Goal: Task Accomplishment & Management: Manage account settings

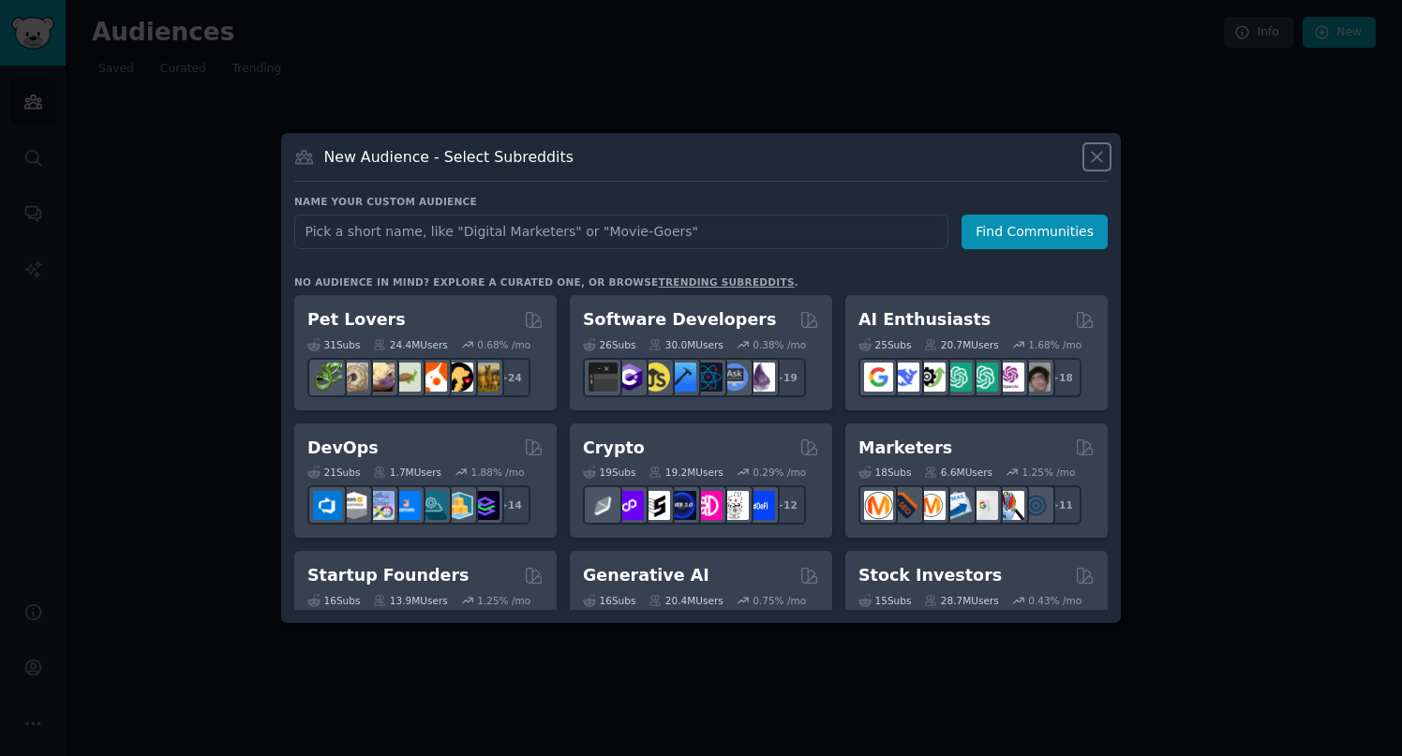
click at [1096, 156] on icon at bounding box center [1097, 157] width 10 height 10
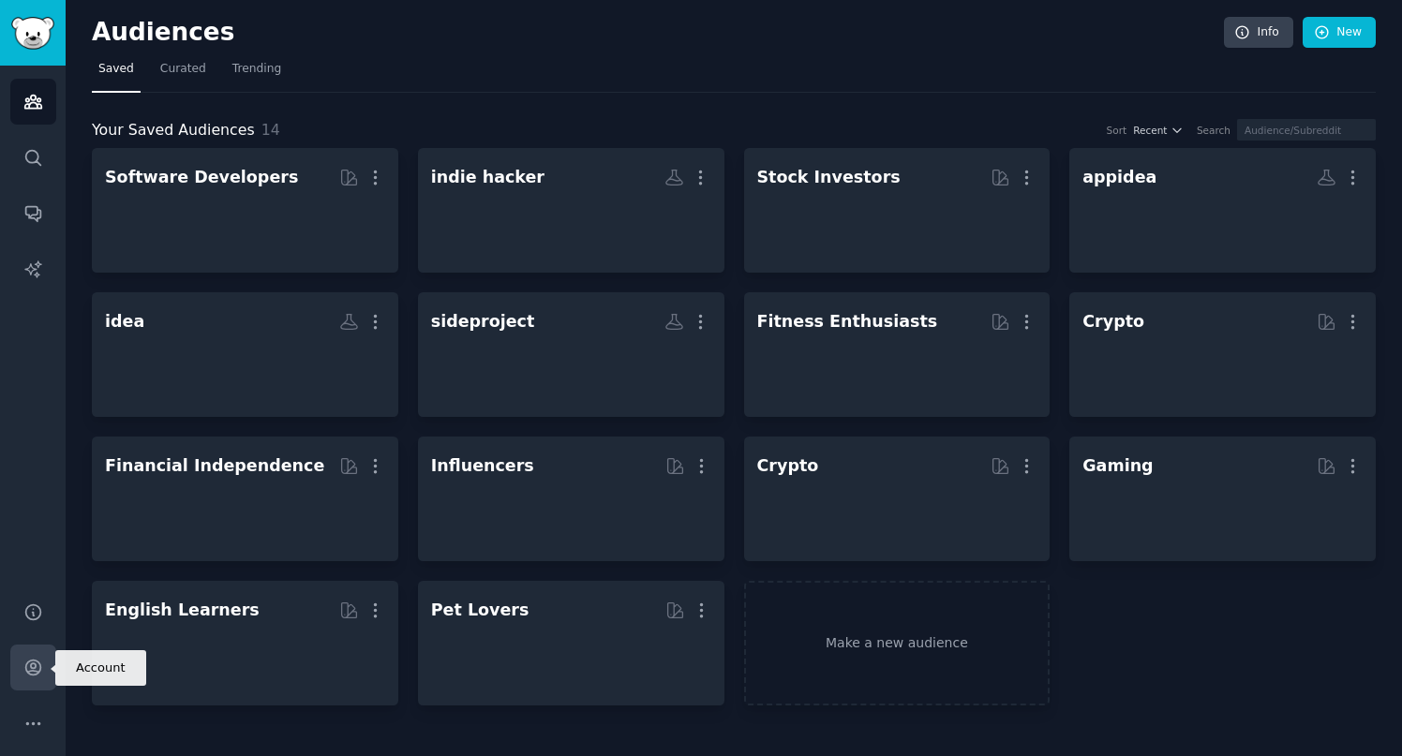
click at [36, 677] on link "Account" at bounding box center [33, 668] width 46 height 46
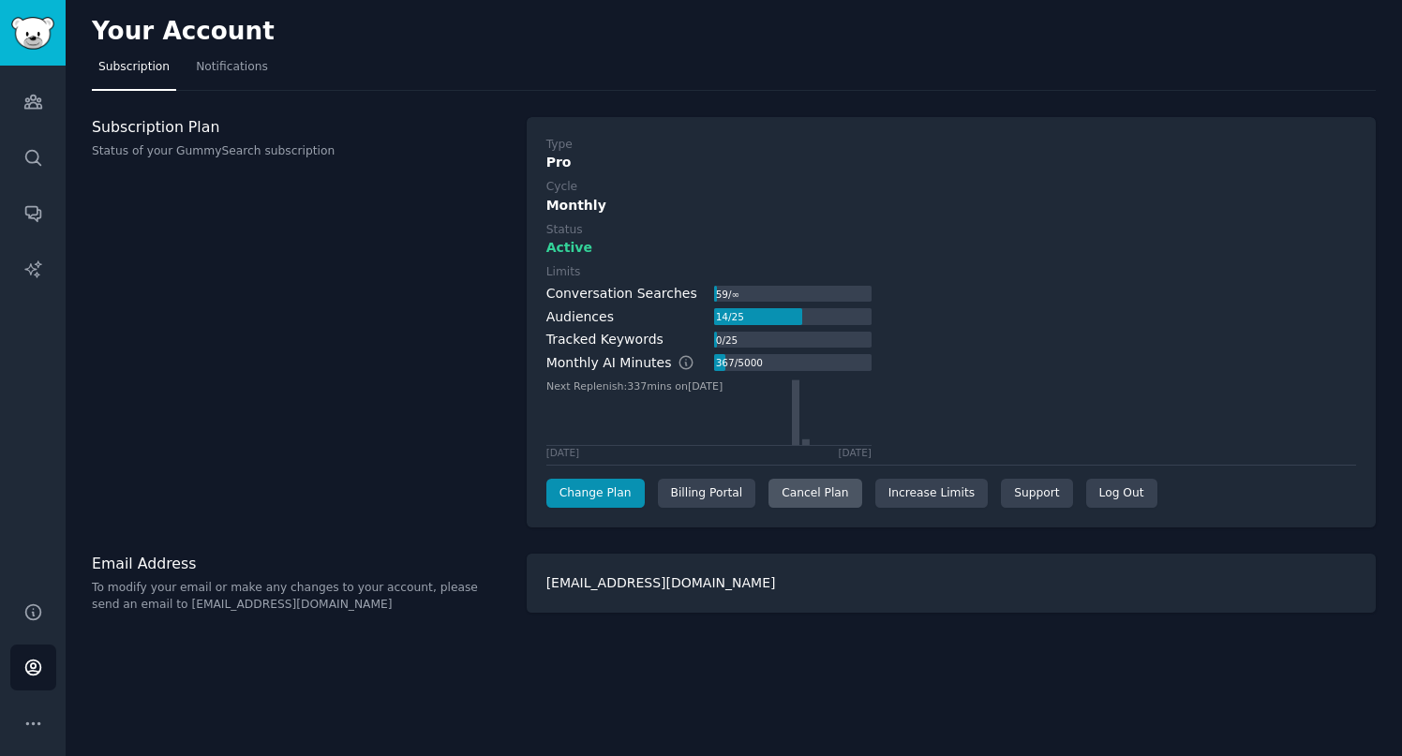
click at [806, 492] on div "Cancel Plan" at bounding box center [814, 494] width 93 height 30
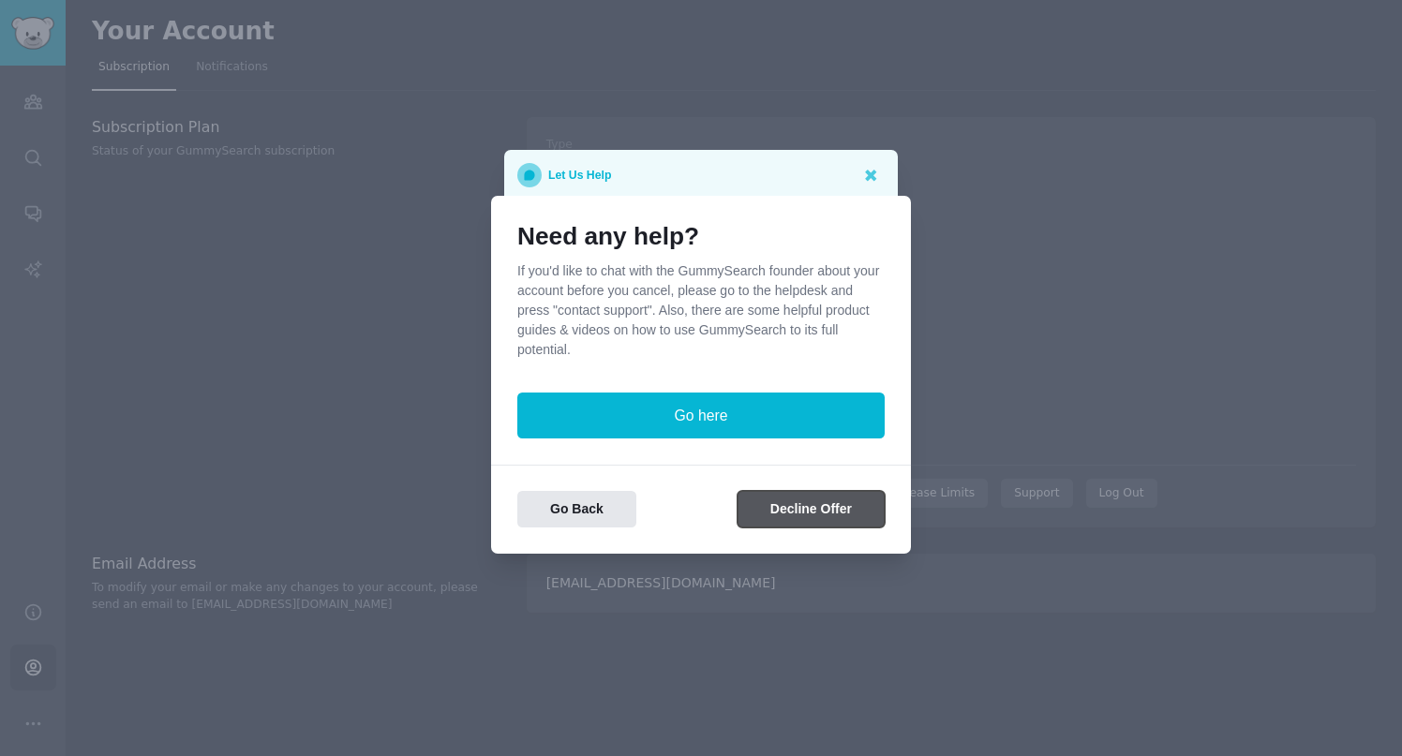
click at [777, 512] on button "Decline Offer" at bounding box center [810, 509] width 147 height 37
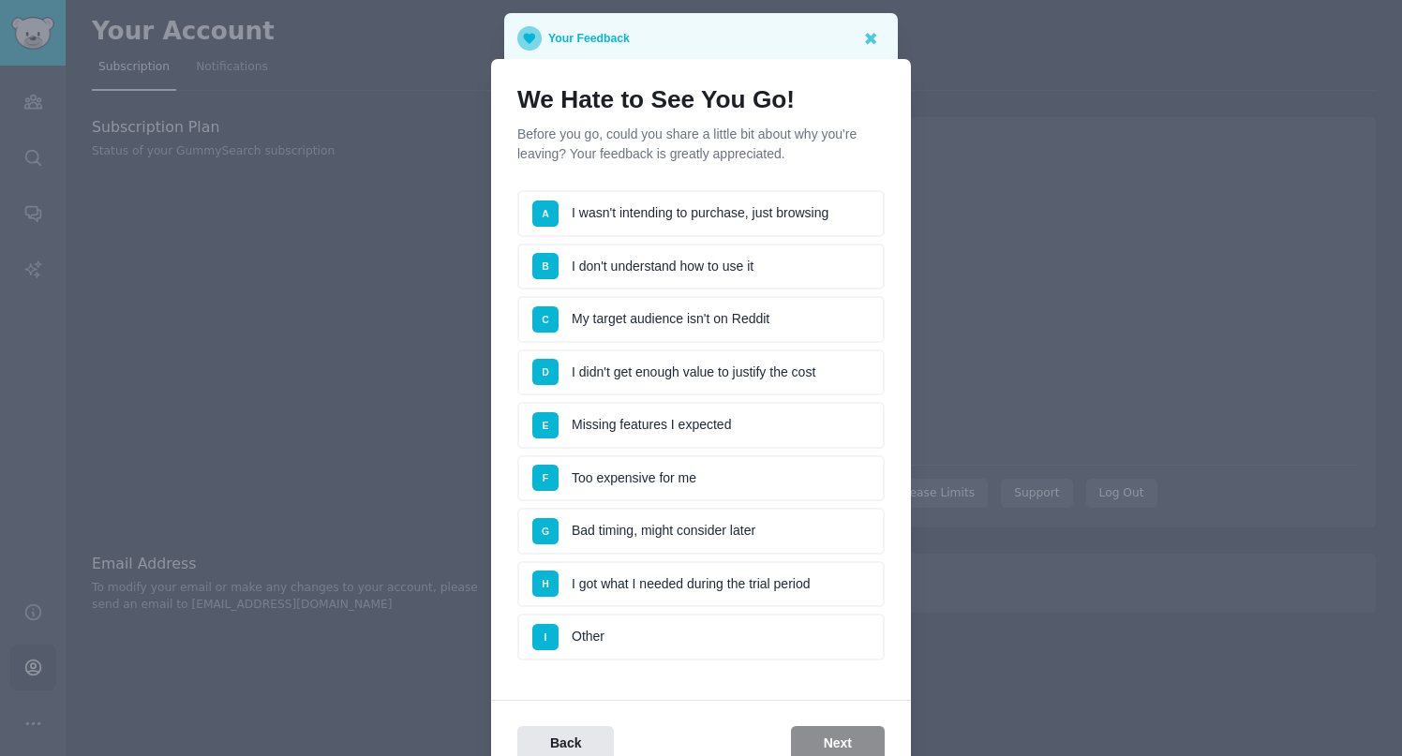
click at [718, 275] on li "B I don't understand how to use it" at bounding box center [700, 267] width 367 height 47
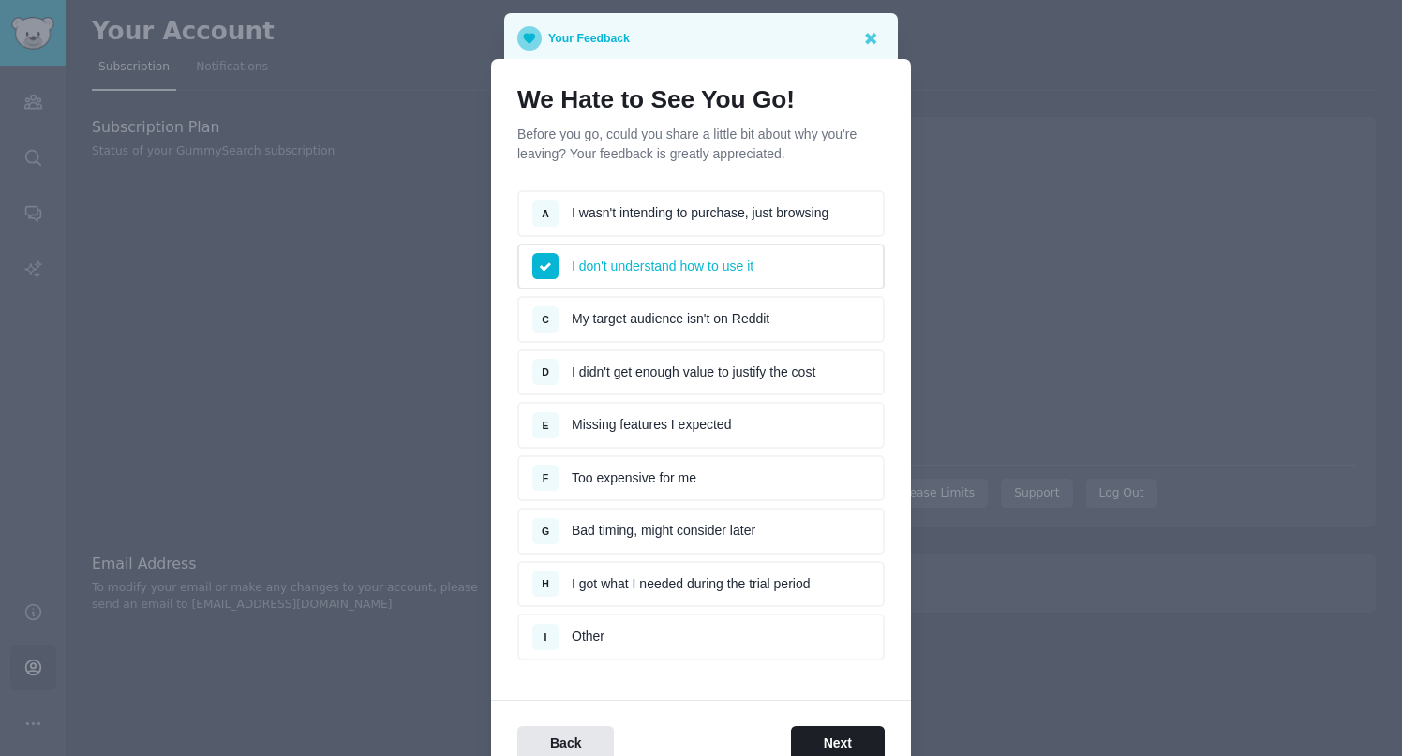
click at [765, 223] on li "A I wasn't intending to purchase, just browsing" at bounding box center [700, 213] width 367 height 47
click at [750, 271] on li "B I don't understand how to use it" at bounding box center [700, 267] width 367 height 47
click at [816, 481] on li "F Too expensive for me" at bounding box center [700, 478] width 367 height 47
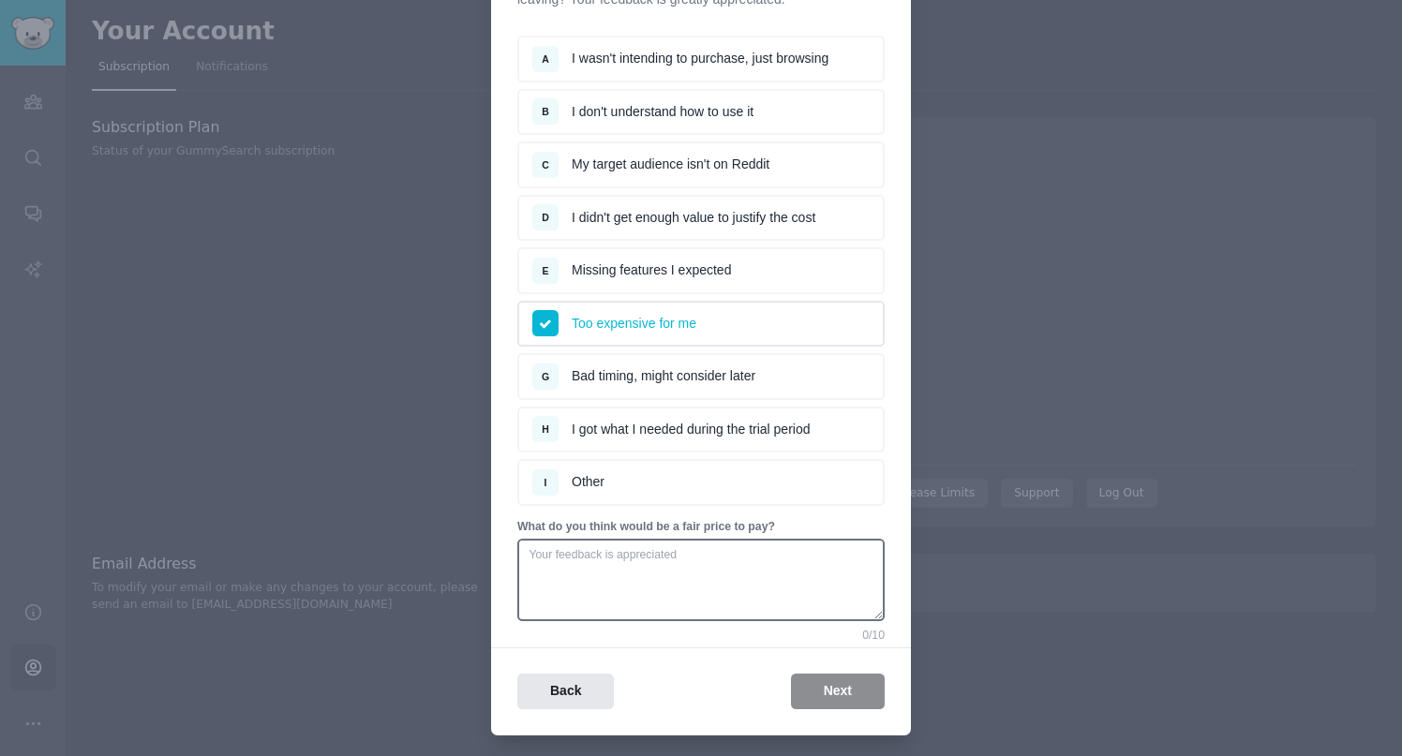
scroll to position [157, 0]
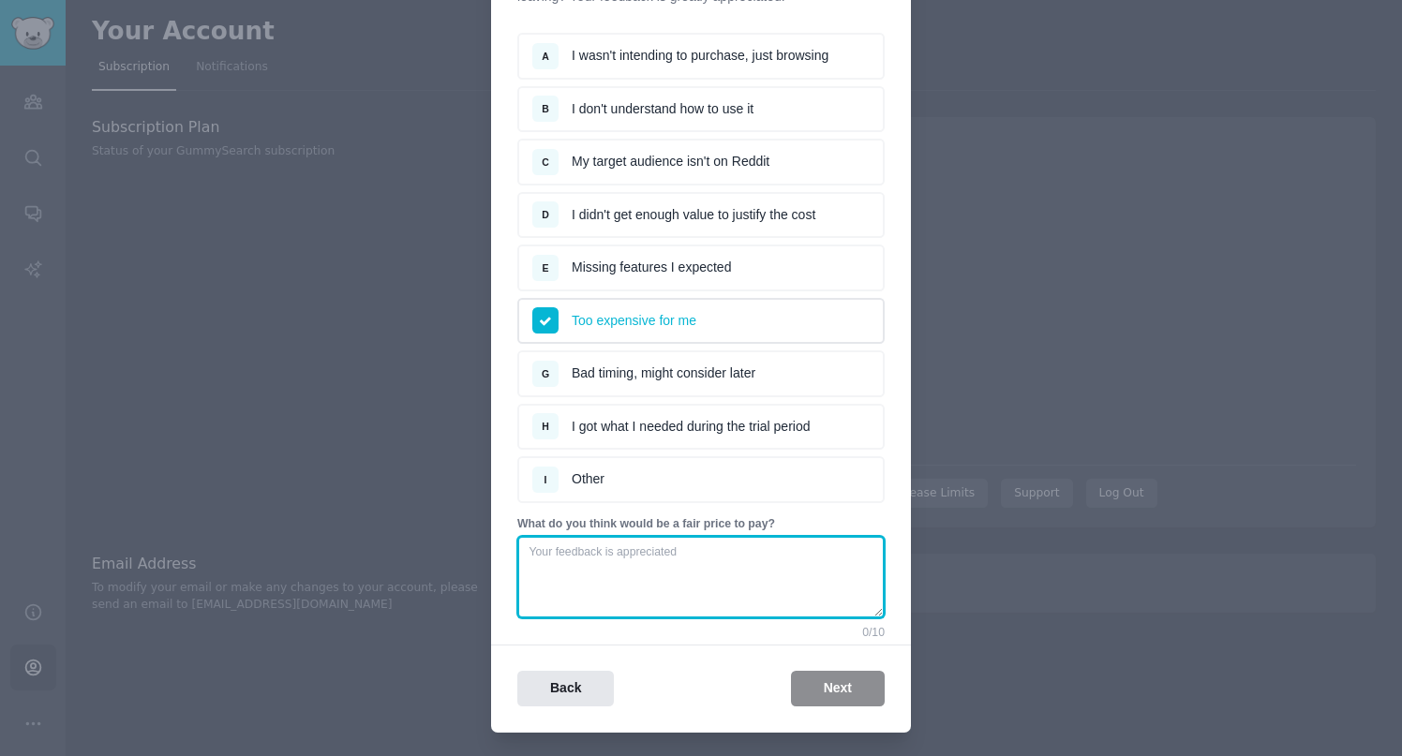
click at [764, 562] on textarea at bounding box center [700, 577] width 367 height 82
type textarea "to expensive for me"
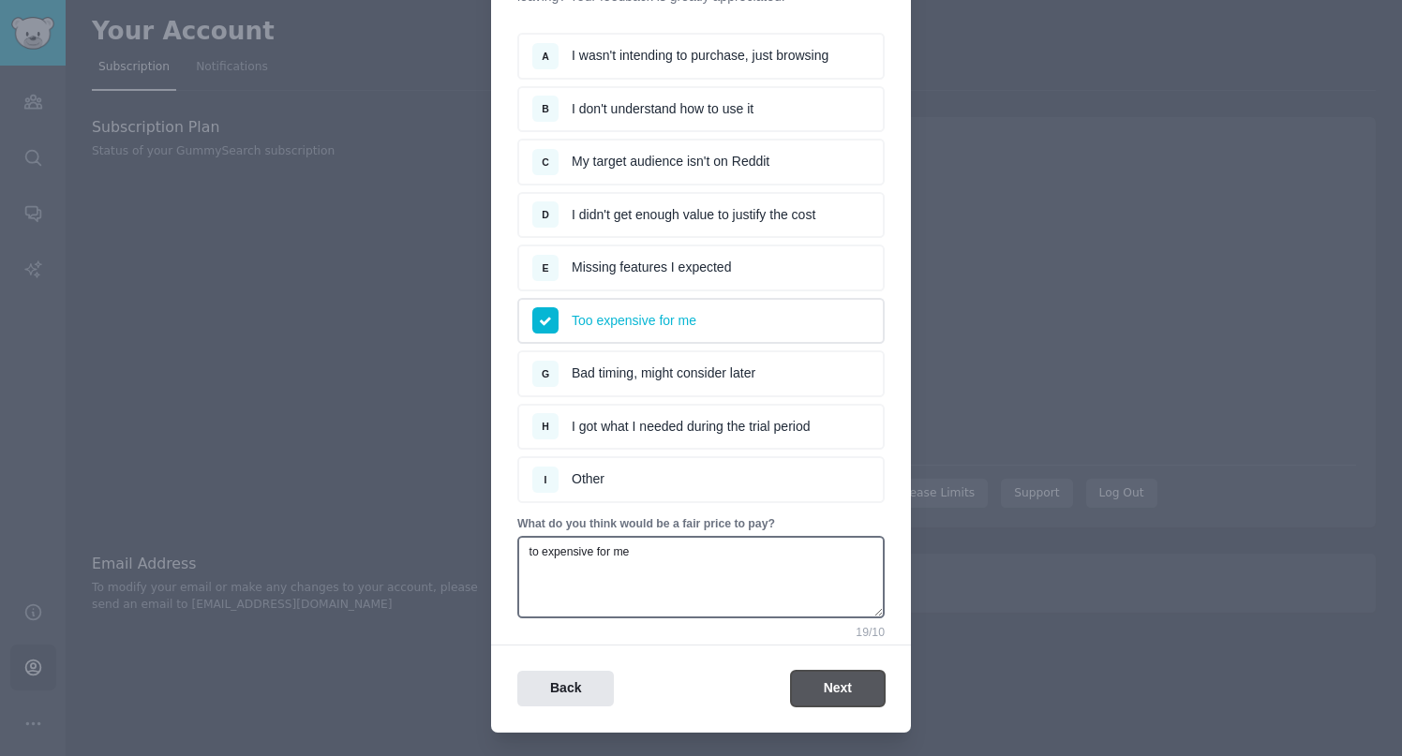
click at [812, 691] on button "Next" at bounding box center [838, 689] width 94 height 37
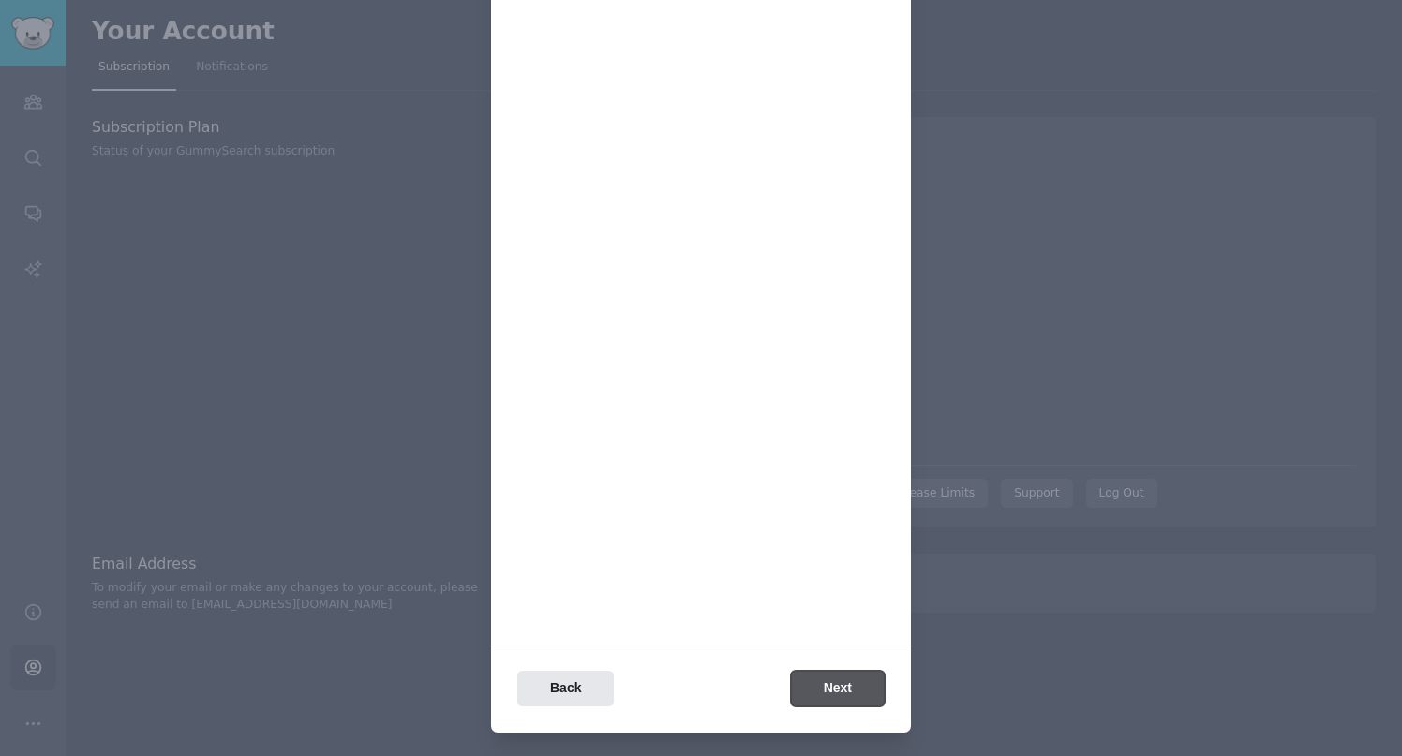
scroll to position [0, 0]
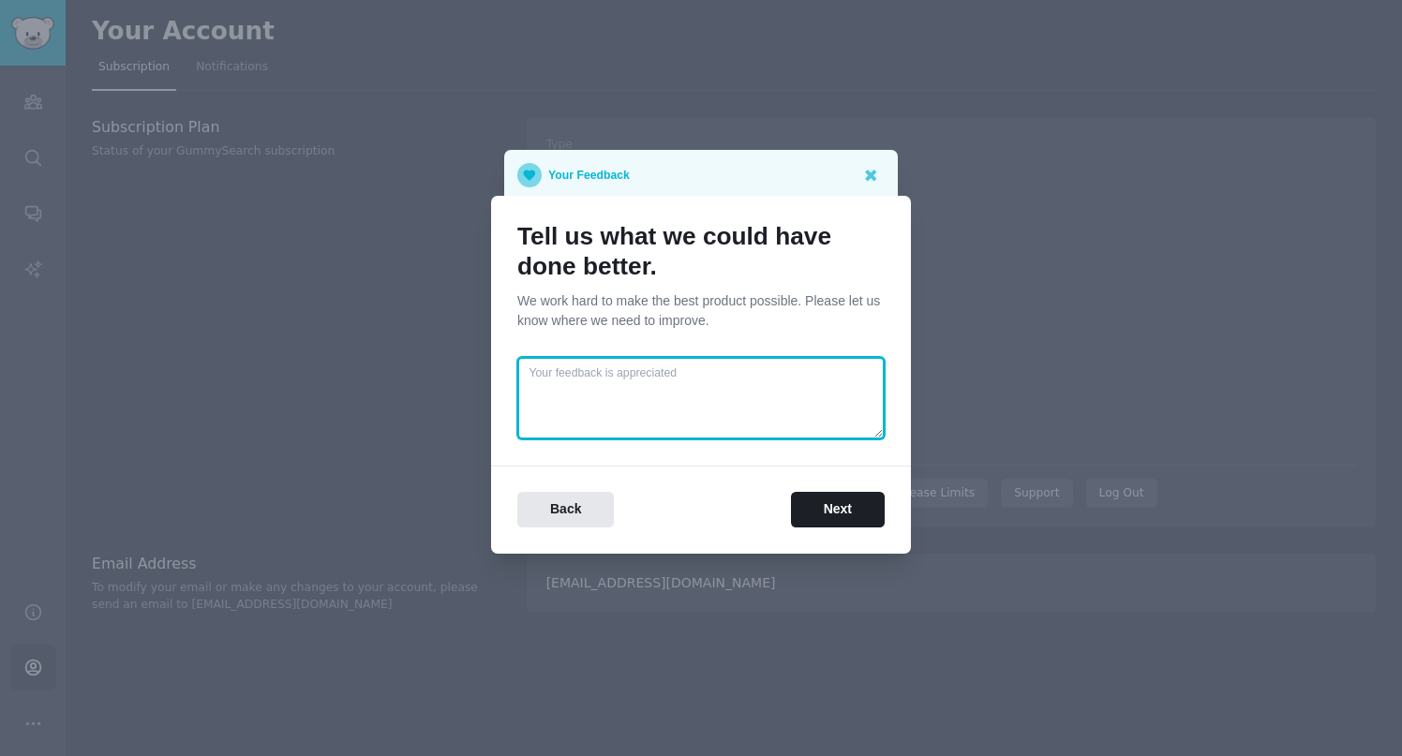
click at [842, 420] on textarea at bounding box center [700, 398] width 367 height 82
type textarea "nope"
click at [847, 533] on div "Tell us what we could have done better. We work hard to make the best product p…" at bounding box center [701, 375] width 420 height 358
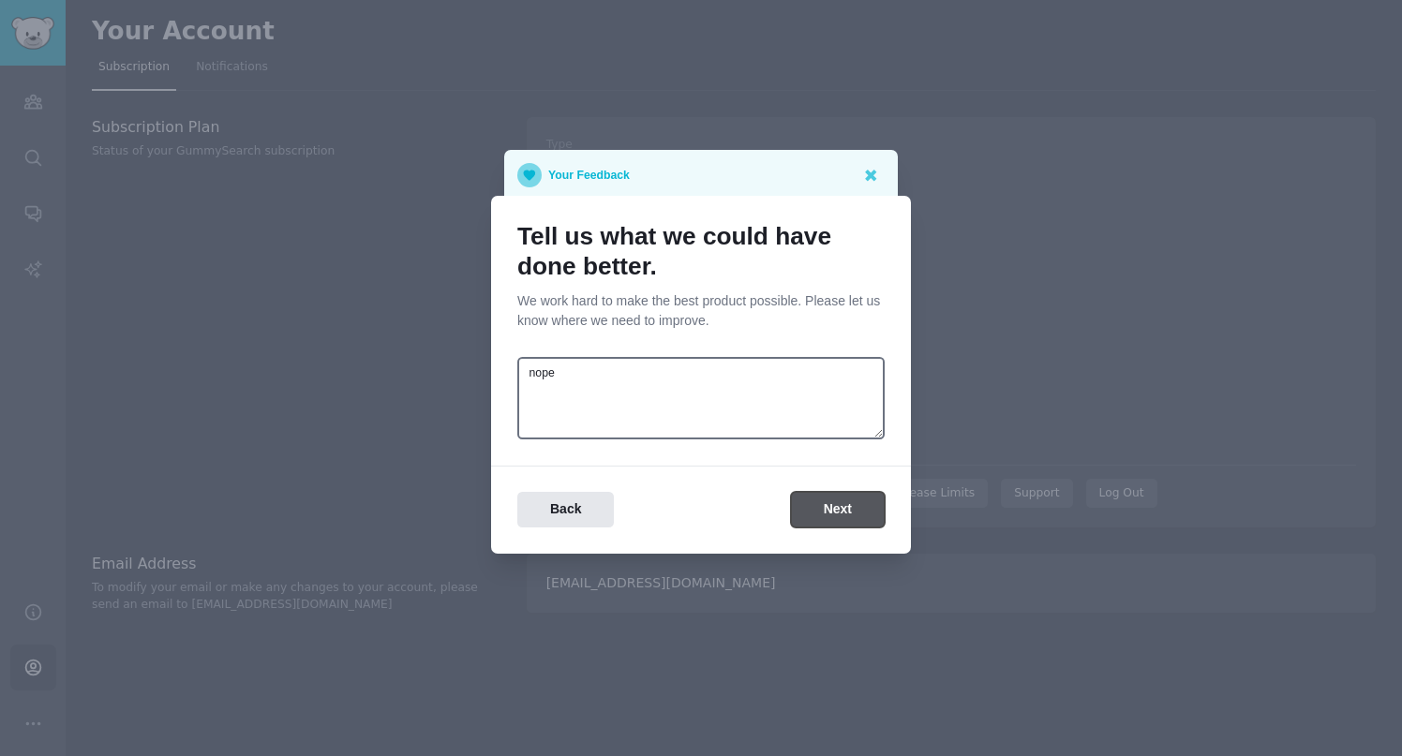
click at [864, 503] on button "Next" at bounding box center [838, 510] width 94 height 37
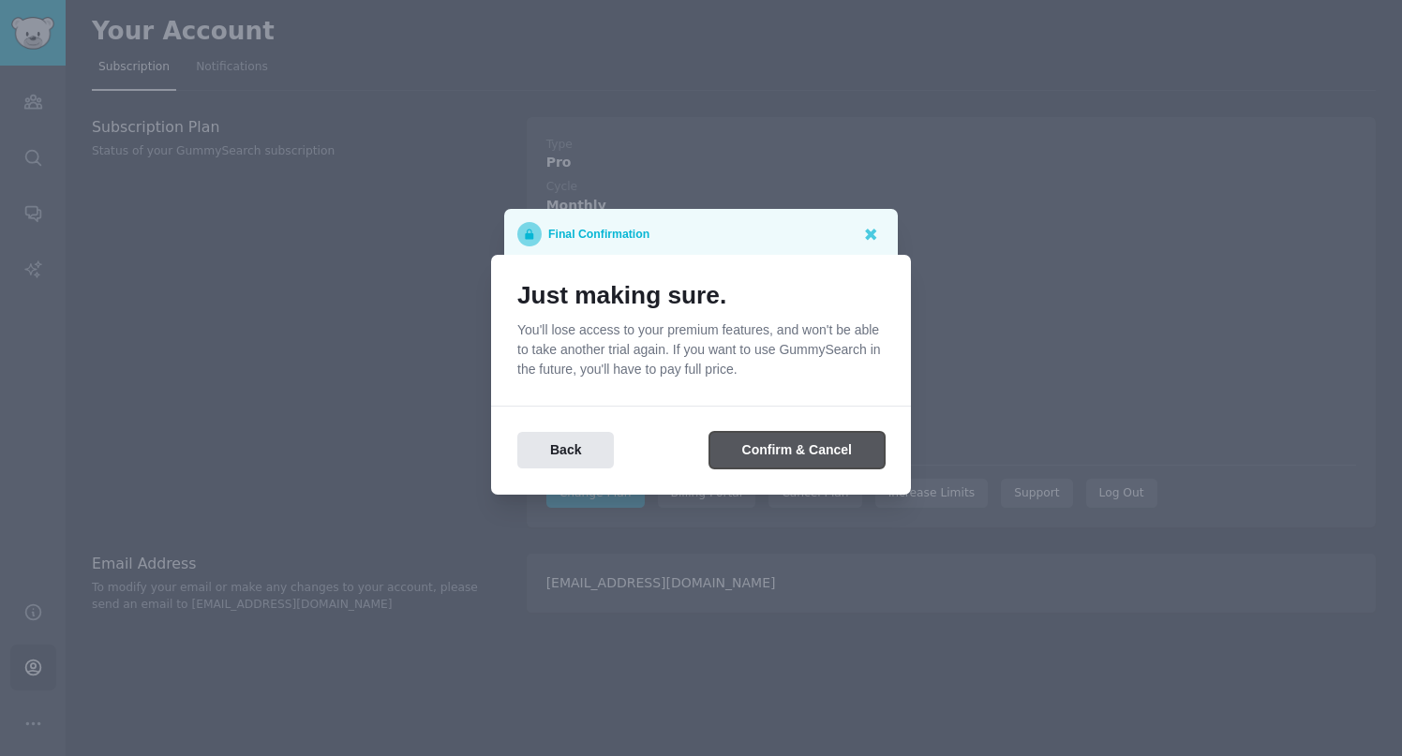
click at [868, 449] on button "Confirm & Cancel" at bounding box center [796, 450] width 175 height 37
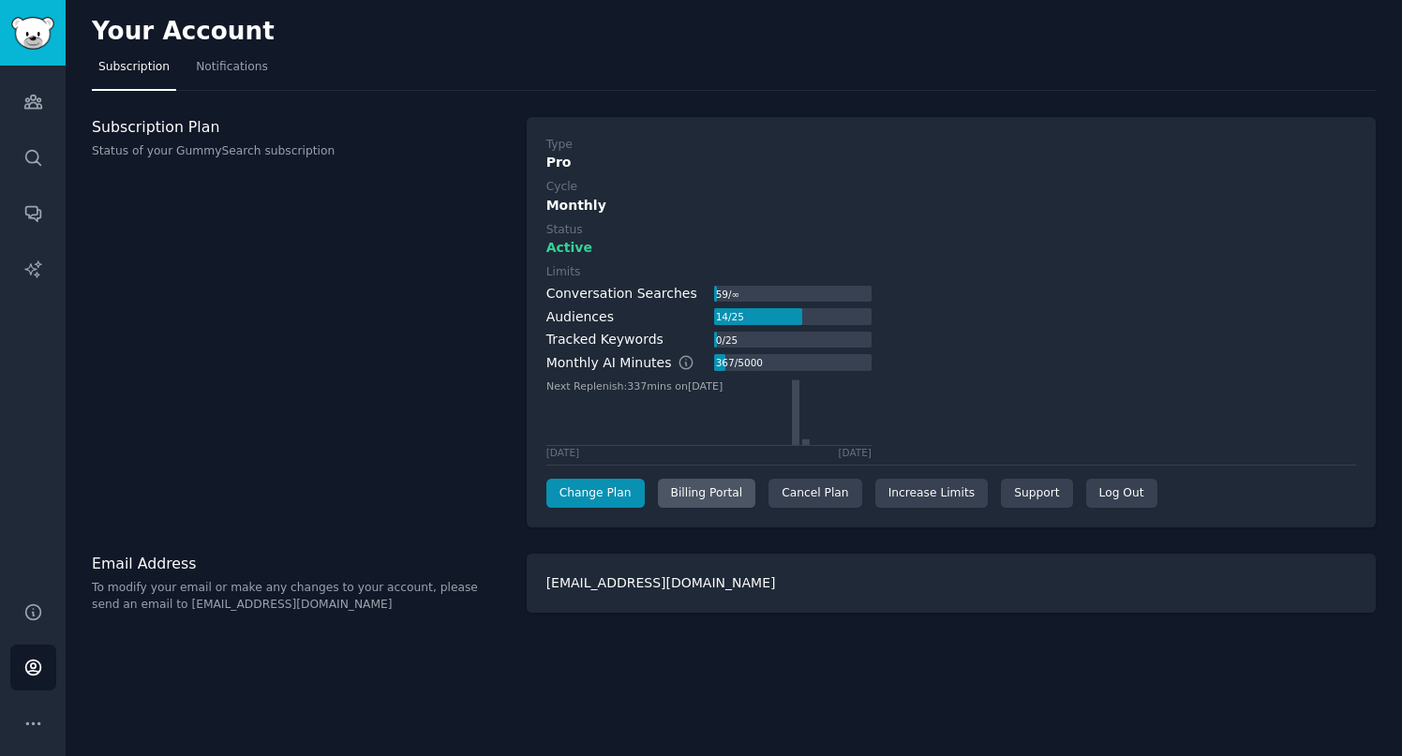
click at [710, 496] on div "Billing Portal" at bounding box center [707, 494] width 98 height 30
click at [797, 498] on div "Cancel Plan" at bounding box center [814, 494] width 93 height 30
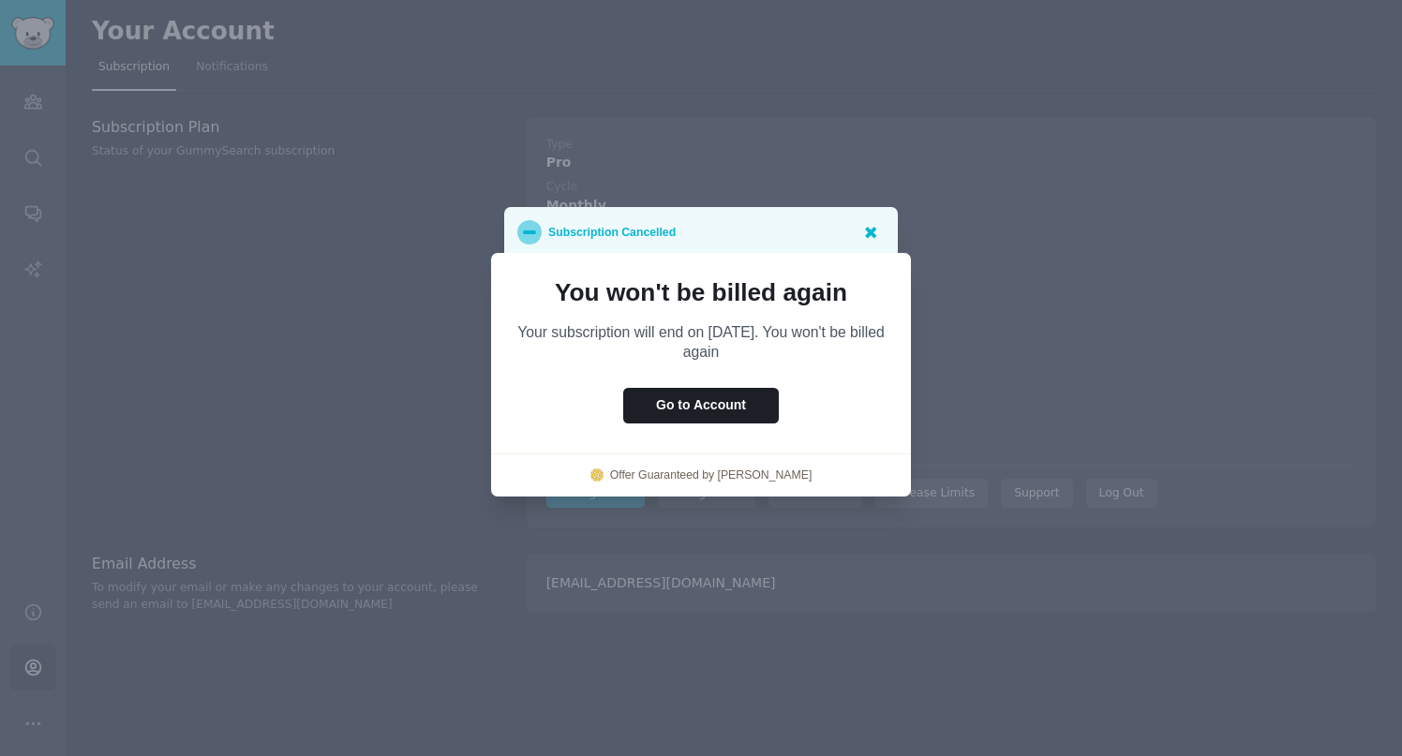
click at [867, 227] on icon at bounding box center [870, 232] width 11 height 11
